Goal: Transaction & Acquisition: Purchase product/service

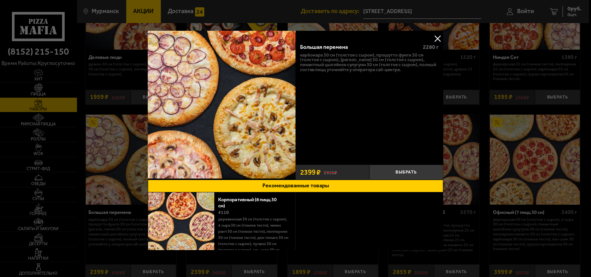
click at [434, 38] on button at bounding box center [437, 39] width 12 height 12
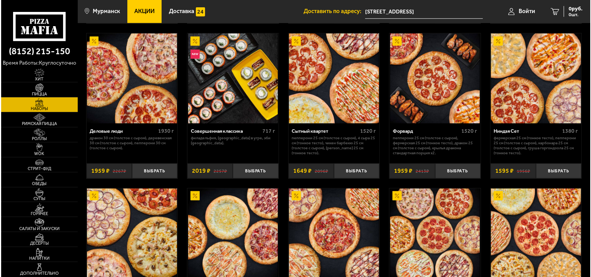
scroll to position [807, 0]
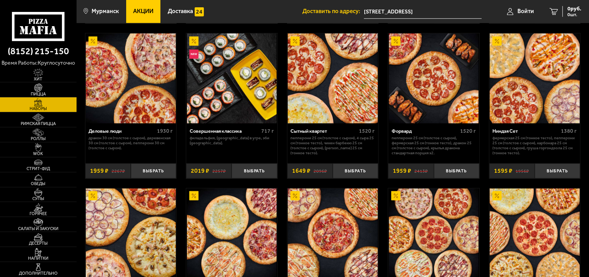
click at [331, 97] on img at bounding box center [333, 78] width 90 height 90
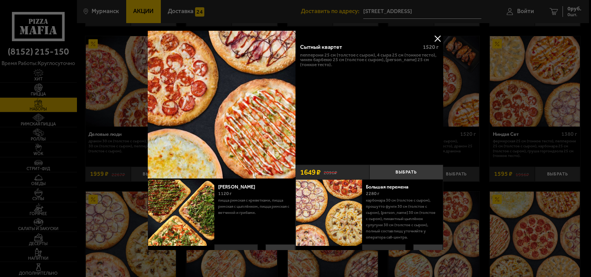
click at [434, 40] on button at bounding box center [437, 39] width 12 height 12
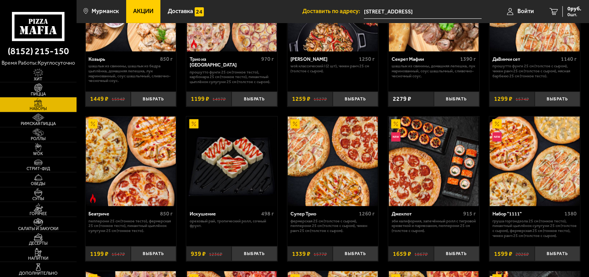
scroll to position [423, 0]
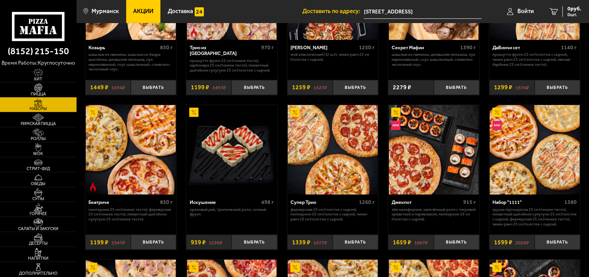
click at [329, 161] on img at bounding box center [333, 150] width 90 height 90
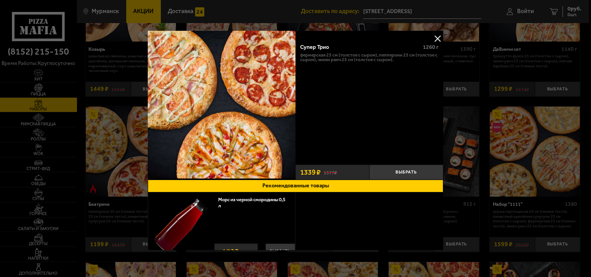
click at [434, 39] on button at bounding box center [437, 39] width 12 height 12
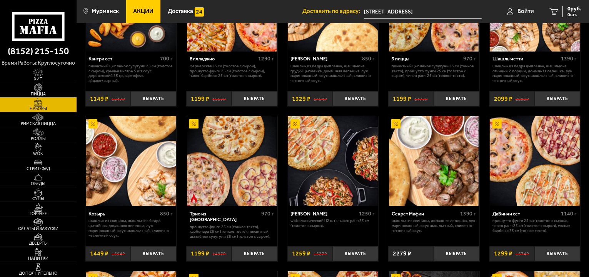
scroll to position [192, 0]
